Goal: Task Accomplishment & Management: Use online tool/utility

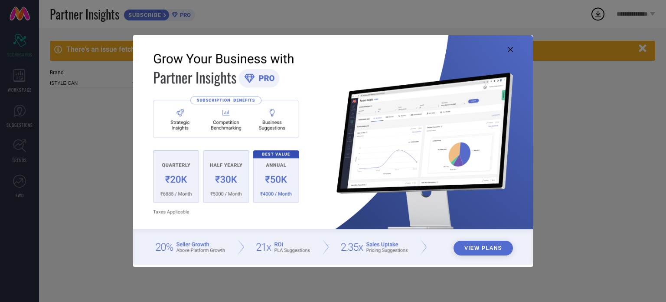
type input "All"
click at [490, 244] on button "View Plans" at bounding box center [483, 247] width 59 height 15
click at [511, 49] on icon at bounding box center [510, 49] width 5 height 5
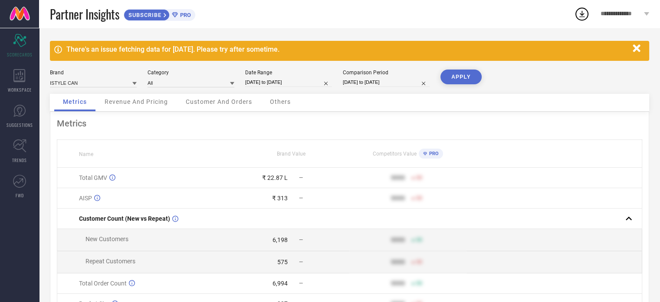
select select "7"
select select "2025"
select select "8"
select select "2025"
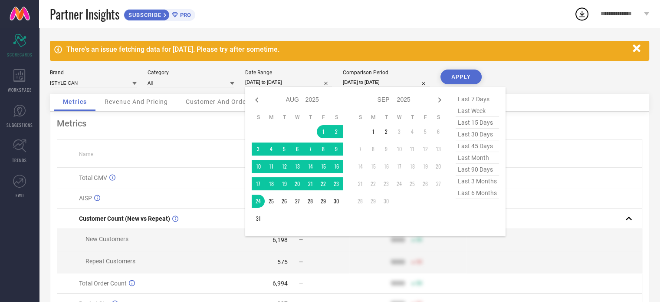
click at [291, 82] on input "[DATE] to [DATE]" at bounding box center [288, 82] width 87 height 9
click at [320, 131] on td "1" at bounding box center [323, 131] width 13 height 13
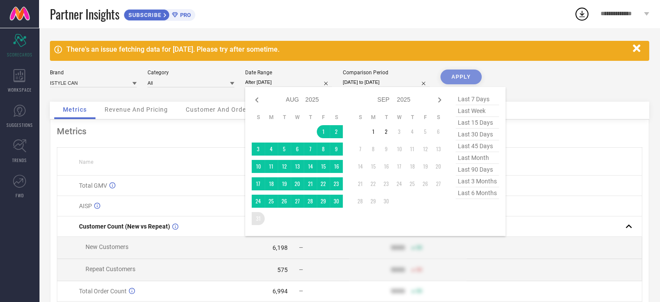
type input "[DATE] to [DATE]"
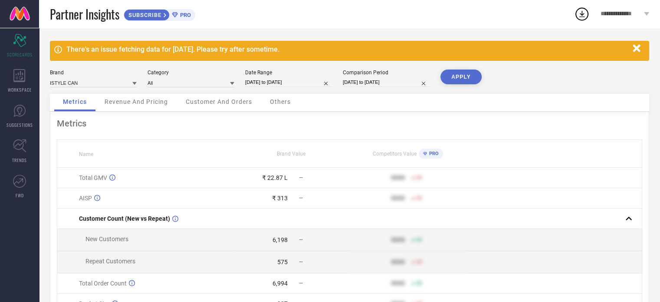
click at [464, 76] on button "APPLY" at bounding box center [460, 76] width 41 height 15
click at [23, 41] on icon "Scorecard" at bounding box center [19, 40] width 13 height 13
click at [20, 76] on icon at bounding box center [19, 75] width 12 height 13
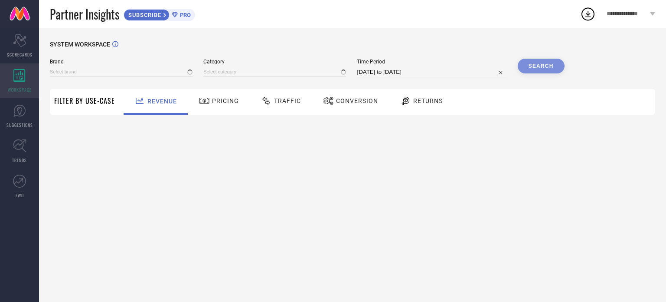
type input "ISTYLE CAN"
type input "All"
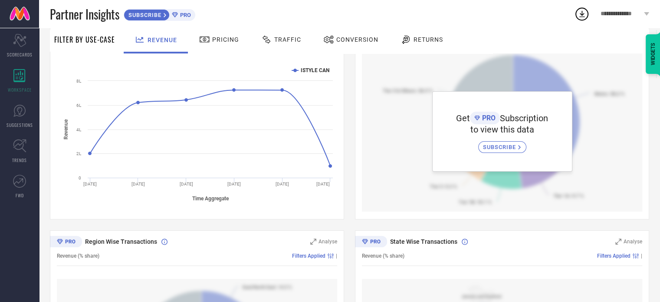
scroll to position [130, 0]
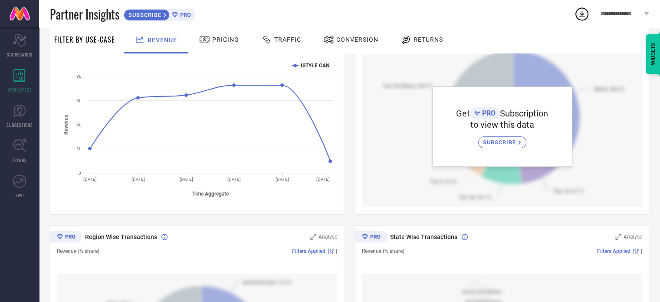
click at [499, 141] on span "SUBSCRIBE" at bounding box center [500, 142] width 35 height 7
click at [232, 43] on span "Pricing" at bounding box center [225, 39] width 27 height 7
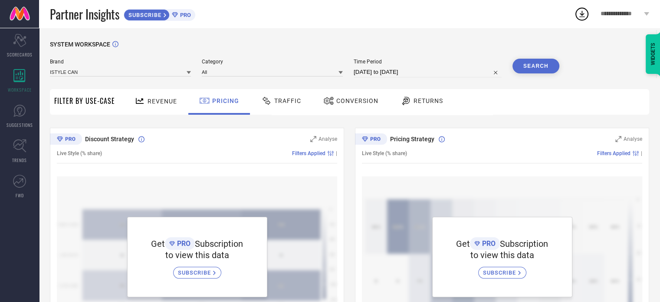
click at [289, 100] on span "Traffic" at bounding box center [287, 100] width 27 height 7
